Goal: Information Seeking & Learning: Understand process/instructions

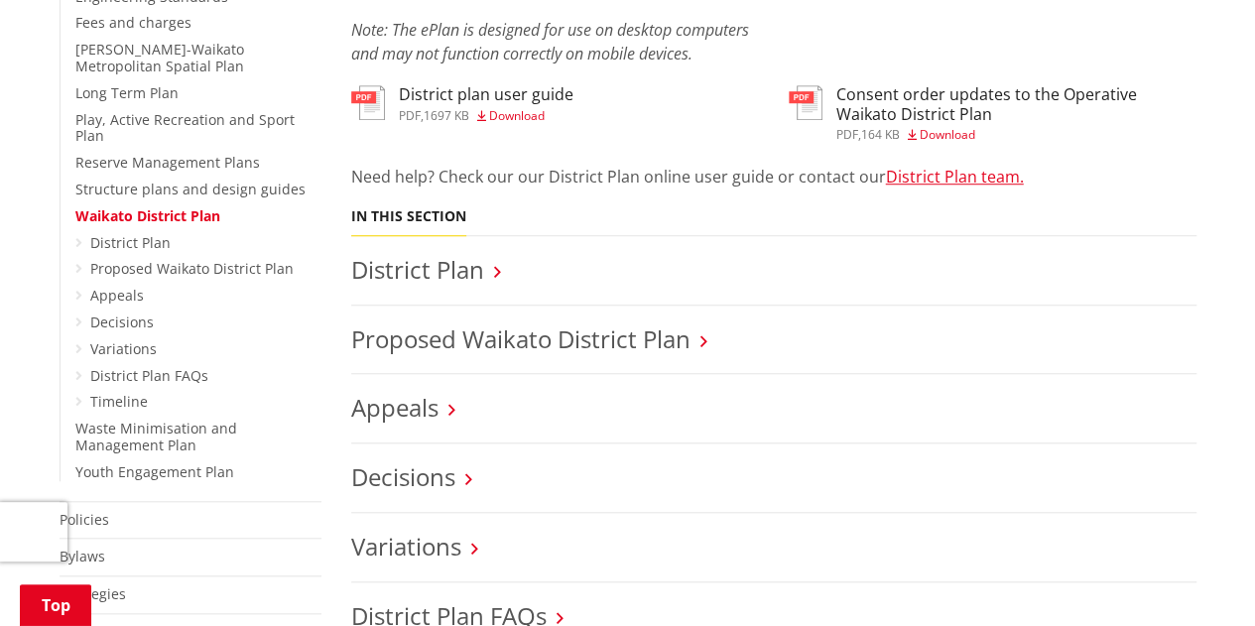
scroll to position [679, 0]
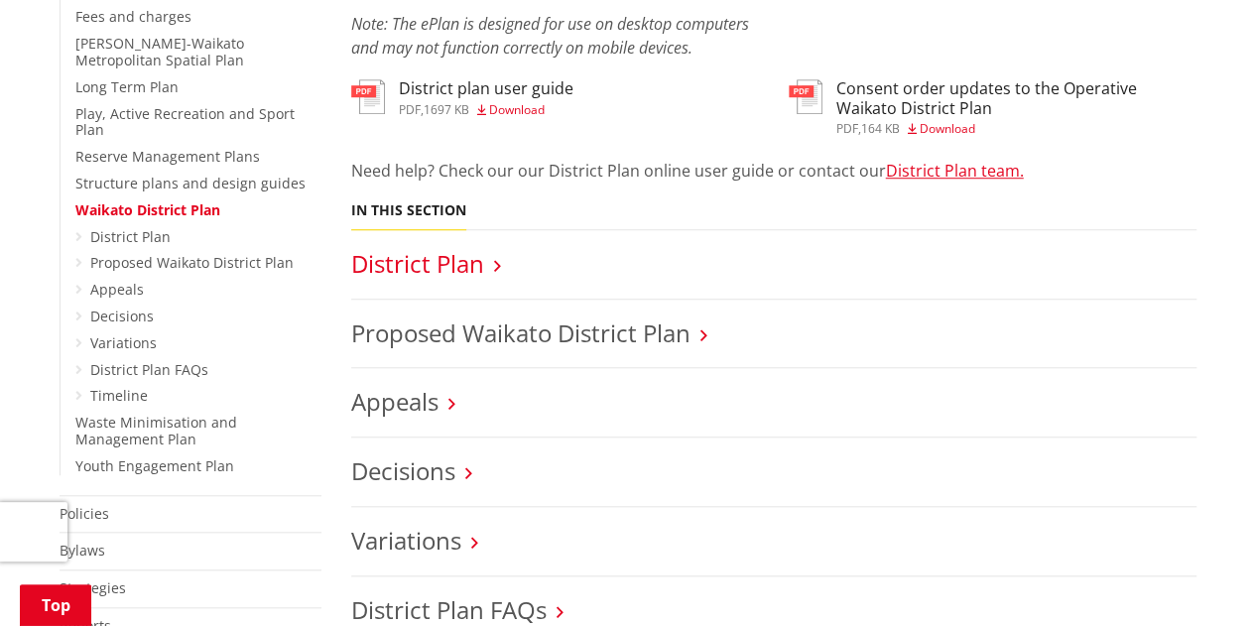
click at [425, 265] on link "District Plan" at bounding box center [417, 263] width 133 height 33
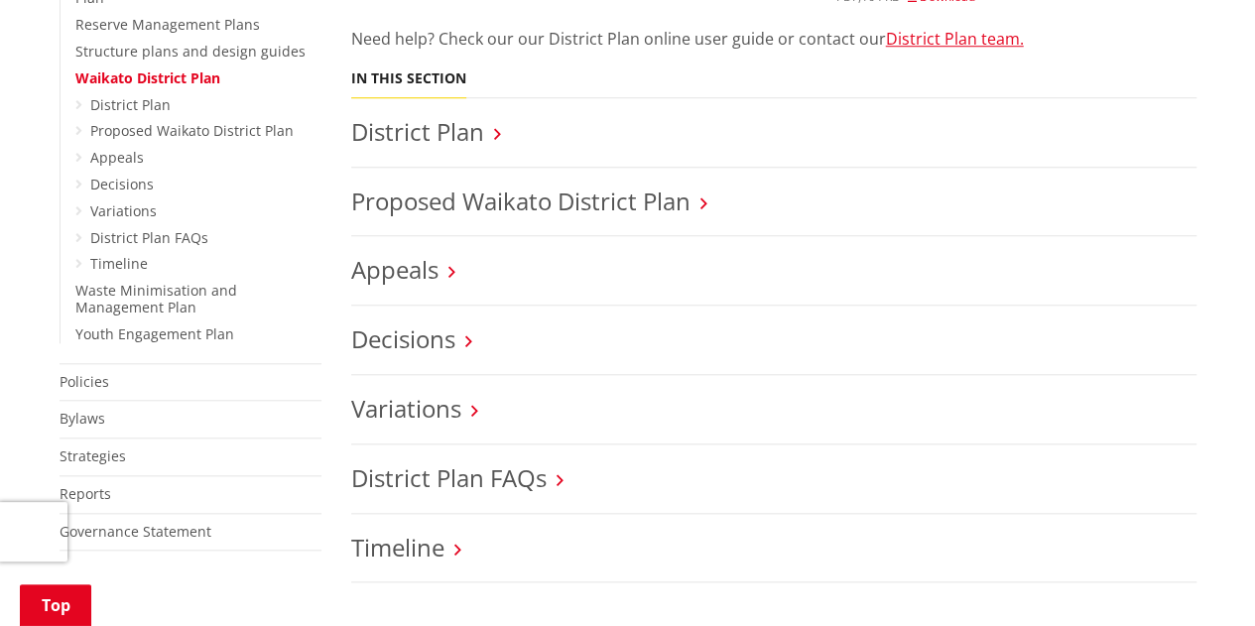
scroll to position [810, 0]
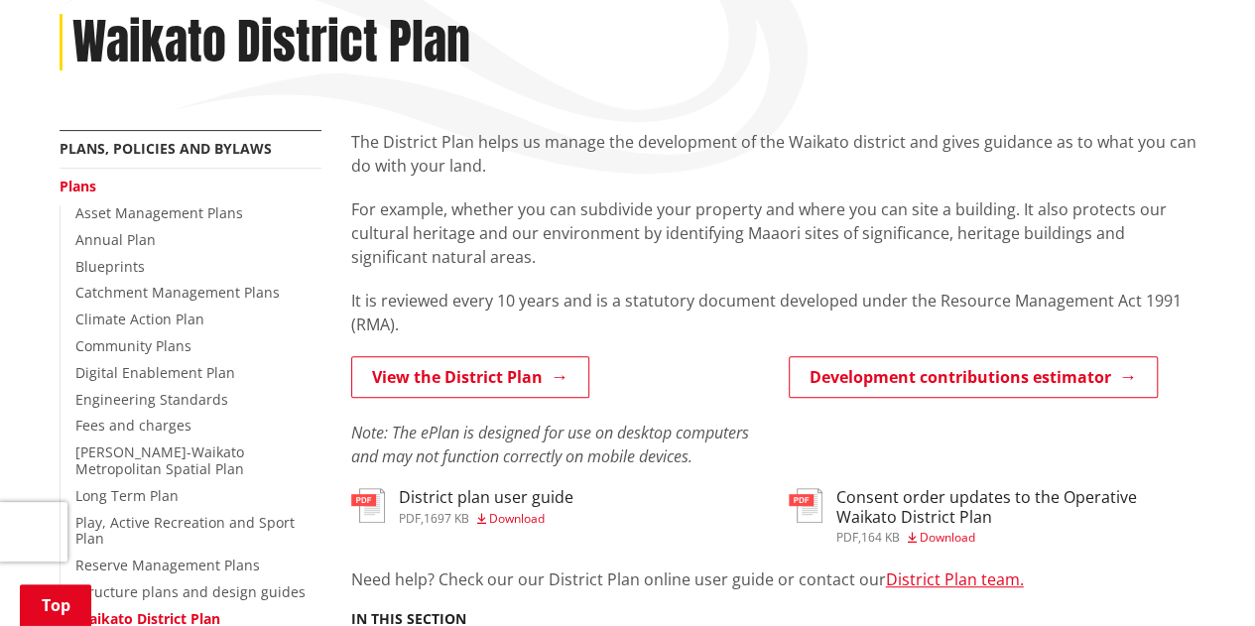
scroll to position [270, 0]
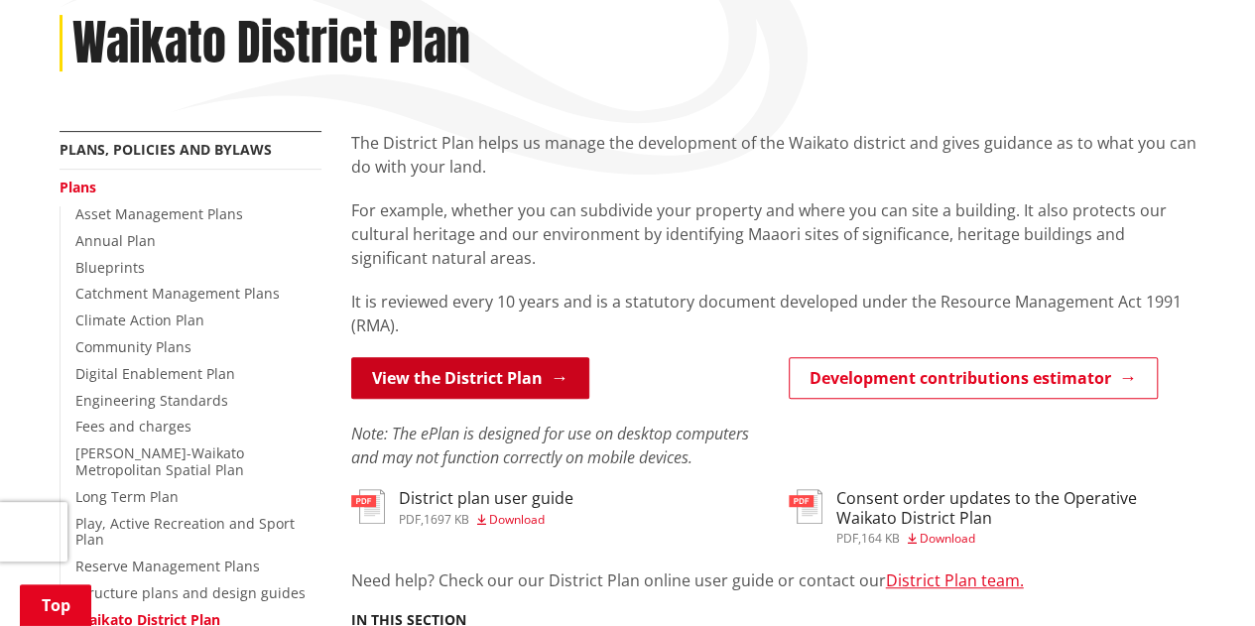
click at [514, 360] on link "View the District Plan" at bounding box center [470, 378] width 238 height 42
